Goal: Obtain resource: Obtain resource

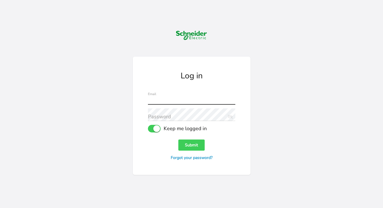
click at [173, 97] on input "text" at bounding box center [191, 98] width 87 height 13
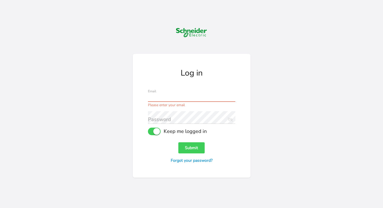
click at [199, 95] on input "text" at bounding box center [191, 95] width 87 height 13
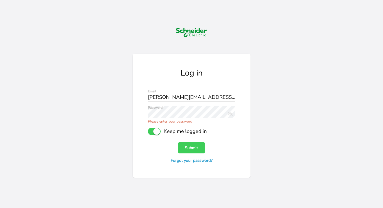
click at [229, 114] on icon "Eye Slash Icon" at bounding box center [229, 113] width 7 height 7
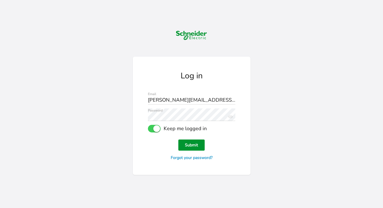
click at [192, 145] on button "Submit" at bounding box center [191, 145] width 26 height 11
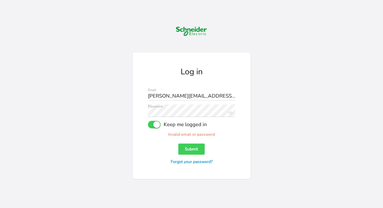
click at [229, 113] on icon at bounding box center [230, 112] width 5 height 3
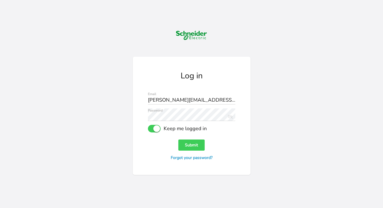
click at [229, 114] on icon "Eye Slash Icon" at bounding box center [229, 116] width 7 height 7
click at [195, 101] on input "corina.tiron+admin@se.com" at bounding box center [191, 98] width 87 height 13
click at [211, 101] on input "corina.tiron+admin@se.com" at bounding box center [191, 98] width 87 height 13
click at [198, 102] on input "corina.tiron+admin@se.com" at bounding box center [191, 98] width 87 height 13
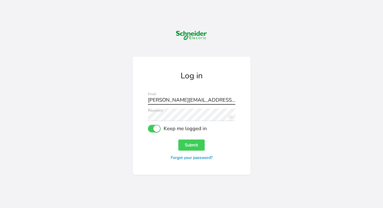
click at [198, 102] on input "corina.tiron+admin@se.com" at bounding box center [191, 98] width 87 height 13
paste input "test@se.com"
type input "corina.tiron+test@se.com"
click at [196, 141] on button "Submit" at bounding box center [191, 145] width 26 height 11
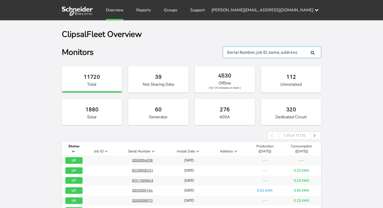
click at [277, 49] on input "text" at bounding box center [271, 53] width 98 height 12
paste input "Q451000880"
type input "Q451000880"
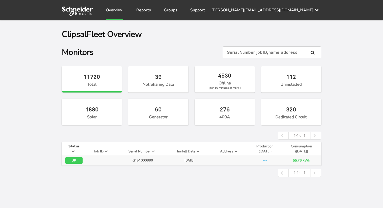
click at [147, 161] on span "Q451000880" at bounding box center [142, 160] width 20 height 4
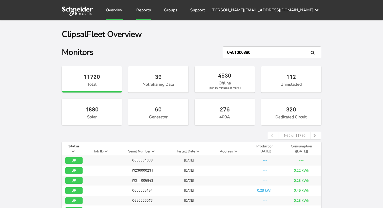
click at [141, 12] on link "Reports" at bounding box center [143, 10] width 15 height 20
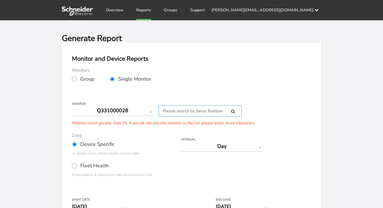
click at [175, 111] on input "text" at bounding box center [199, 111] width 83 height 11
paste input "Q451000880"
type input "Q451000880"
select select "Q451000880"
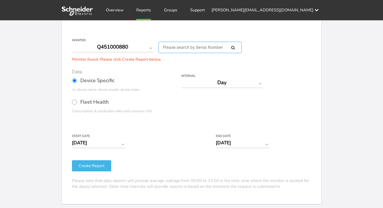
scroll to position [80, 0]
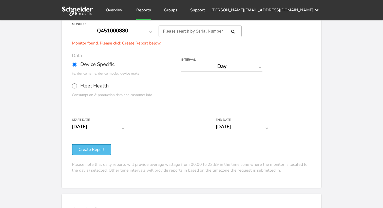
click at [99, 147] on button "Create Report" at bounding box center [91, 149] width 39 height 11
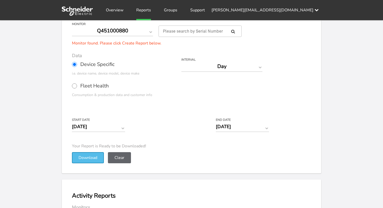
click at [91, 160] on button "Download" at bounding box center [88, 157] width 32 height 11
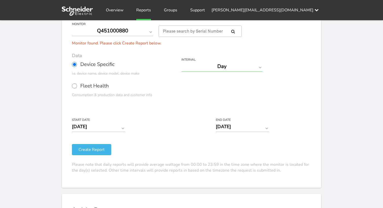
click at [198, 66] on select "Day Year Month Week Hour 30 Minute 15 Minute 5 Minute Minute" at bounding box center [221, 66] width 81 height 11
click at [281, 8] on div "corina.tiron+test@se.com Settings Log out" at bounding box center [266, 10] width 110 height 20
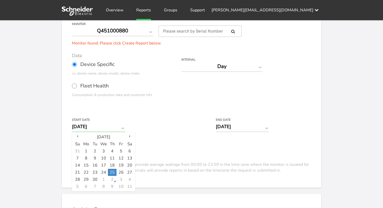
click at [119, 129] on input "09/25/2025" at bounding box center [98, 126] width 53 height 11
click at [86, 150] on td "1" at bounding box center [86, 151] width 9 height 7
click at [97, 178] on td "30" at bounding box center [95, 179] width 9 height 7
click at [112, 127] on input "09/30/2025" at bounding box center [98, 126] width 53 height 11
click at [86, 150] on td "1" at bounding box center [86, 151] width 9 height 7
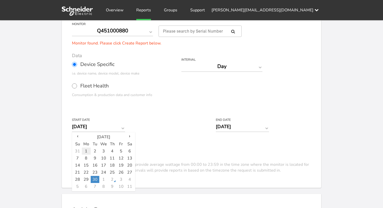
type input "09/01/2025"
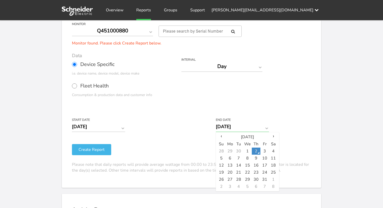
click at [238, 127] on input "10/02/2025" at bounding box center [242, 126] width 53 height 11
click at [240, 149] on td "30" at bounding box center [238, 151] width 9 height 7
type input "09/30/2025"
click at [292, 120] on form "Group Single Monitor Monitor Group ClipsalDefault Monitor Q451000880 For large …" at bounding box center [191, 83] width 239 height 181
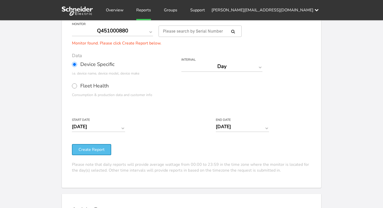
click at [101, 149] on button "Create Report" at bounding box center [91, 149] width 39 height 11
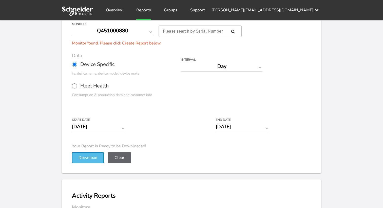
click at [96, 156] on button "Download" at bounding box center [88, 157] width 32 height 11
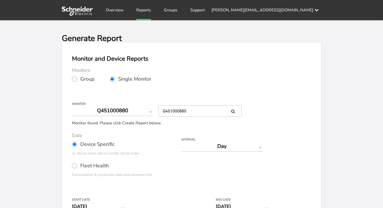
scroll to position [80, 0]
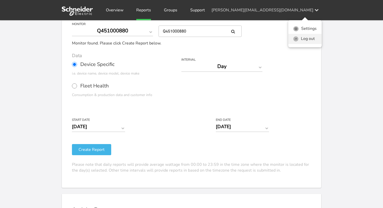
click at [309, 38] on link "Log out" at bounding box center [304, 39] width 33 height 10
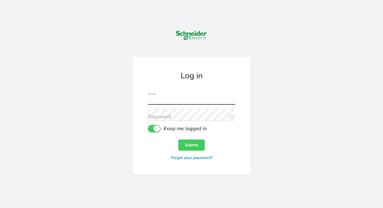
click at [175, 99] on input "text" at bounding box center [191, 98] width 87 height 13
paste input "corina.tiron+test@se.com"
type input "corina.tiron+test@se.com"
click at [297, 103] on div "Log in corina.tiron+test@se.com Email Password Eye Slash Icon Keep me logged in…" at bounding box center [191, 104] width 259 height 208
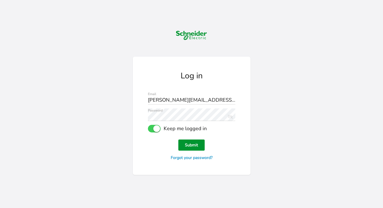
click at [193, 148] on button "Submit" at bounding box center [191, 145] width 26 height 11
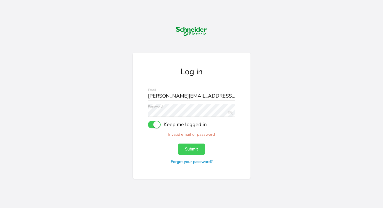
click at [231, 112] on icon at bounding box center [229, 113] width 5 height 4
